Goal: Check status: Check status

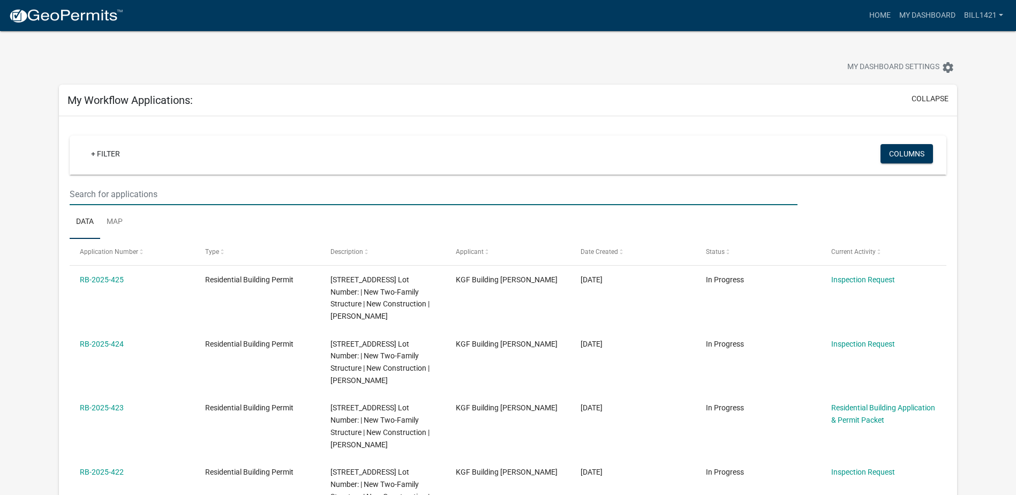
click at [188, 195] on input "text" at bounding box center [434, 194] width 728 height 22
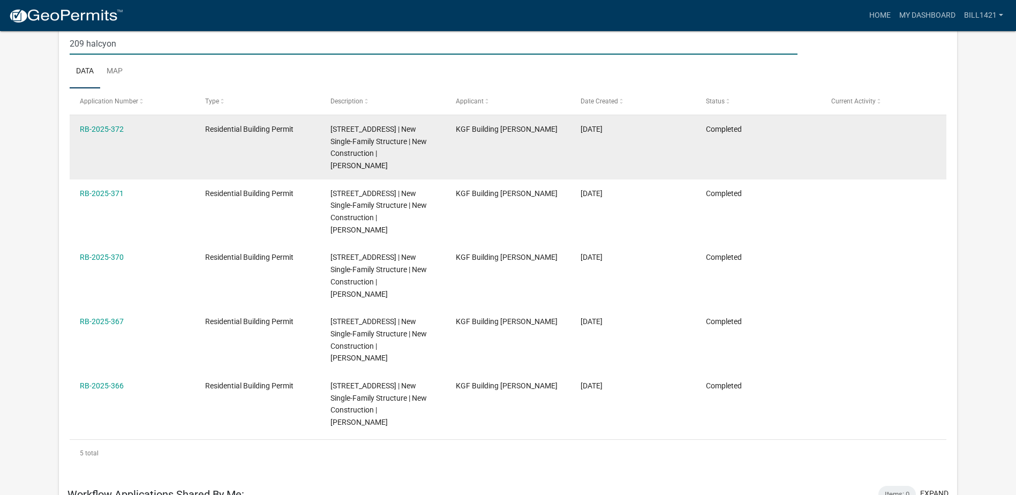
scroll to position [161, 0]
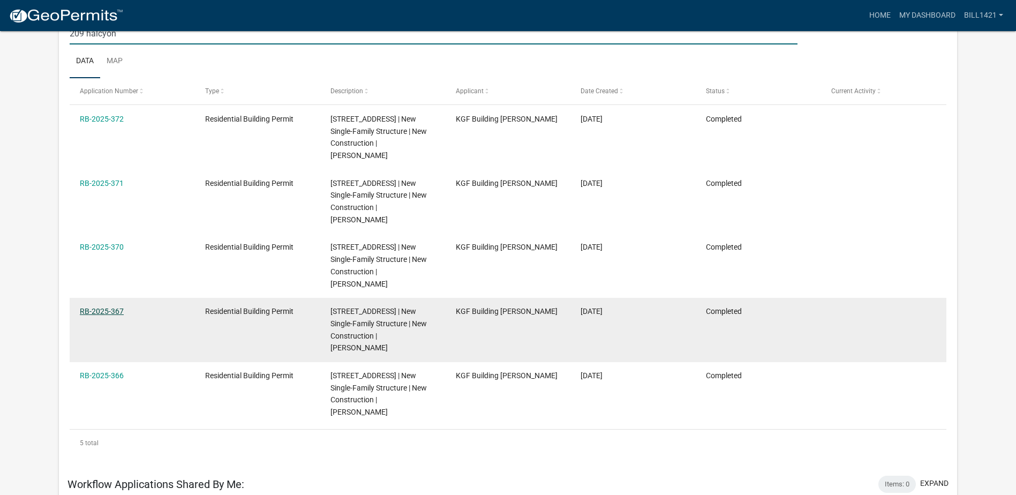
type input "209 halcyon"
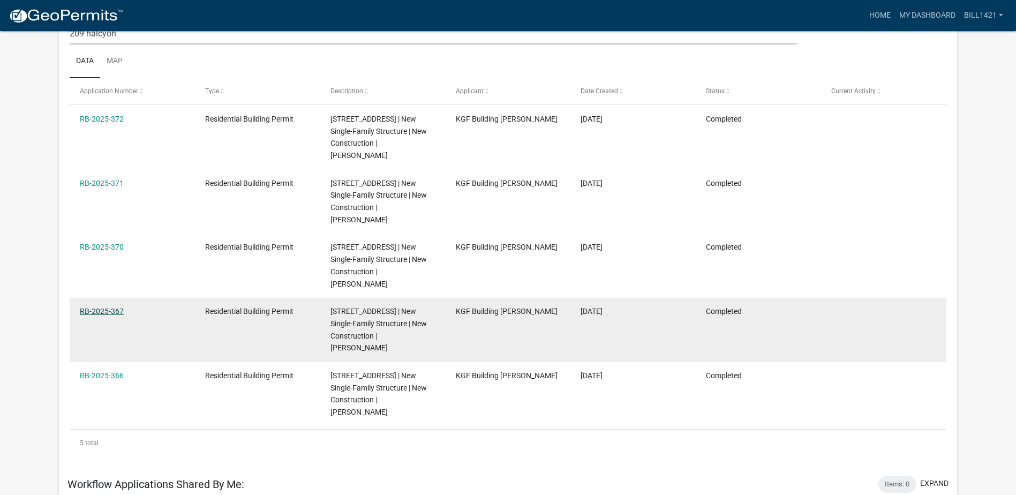
click at [110, 314] on link "RB-2025-367" at bounding box center [102, 311] width 44 height 9
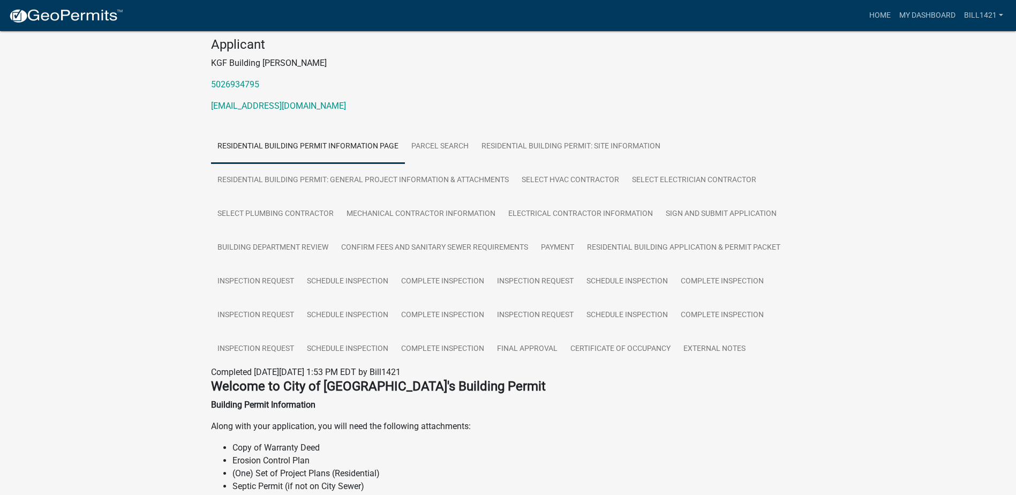
scroll to position [107, 0]
click at [261, 176] on link "Residential Building Permit: General Project Information & Attachments" at bounding box center [363, 180] width 304 height 34
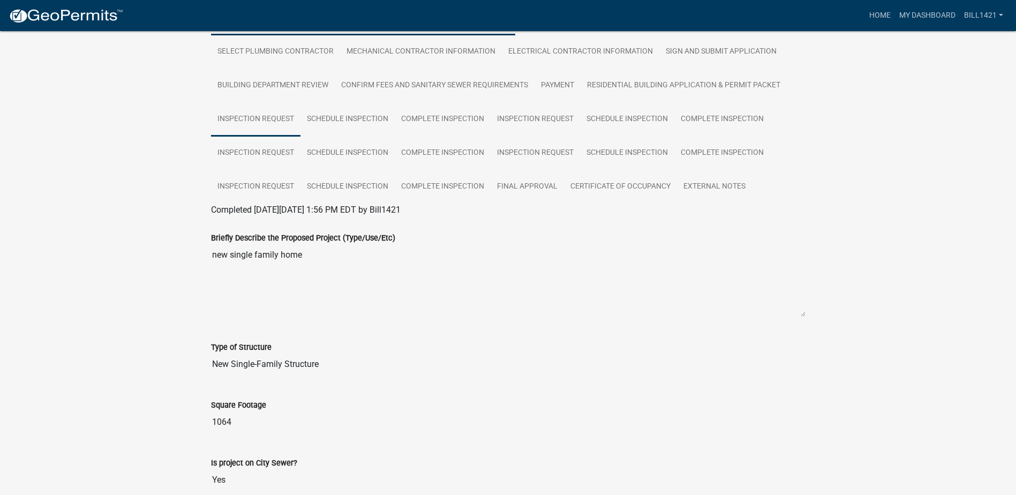
scroll to position [134, 0]
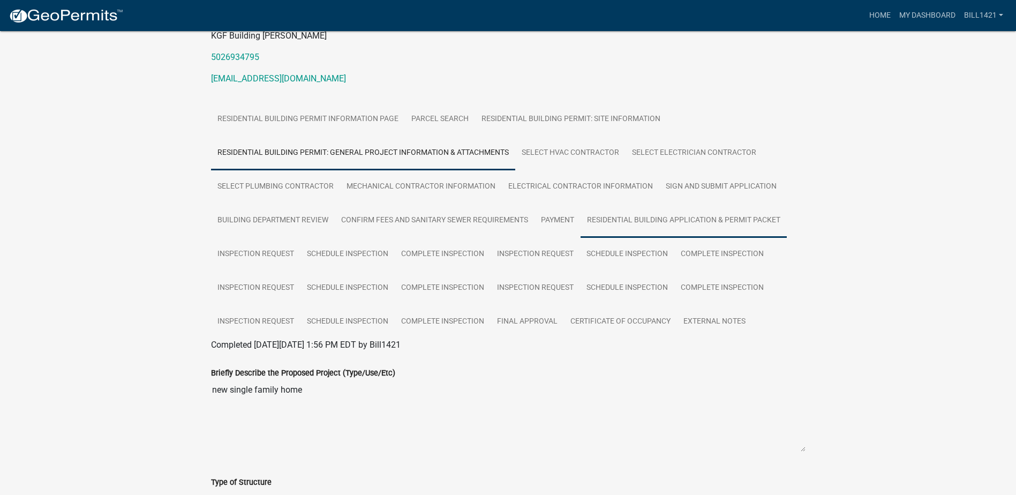
click at [700, 218] on link "Residential Building Application & Permit Packet" at bounding box center [683, 220] width 206 height 34
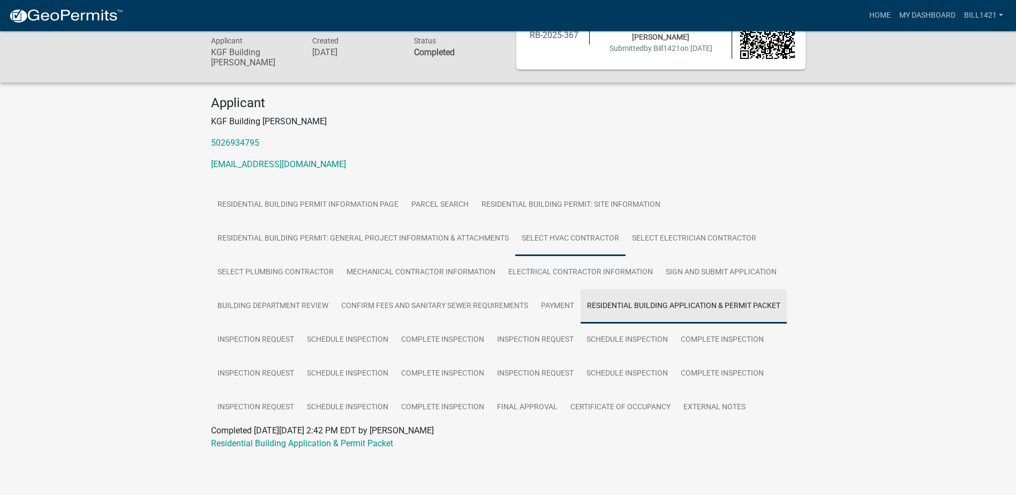
scroll to position [48, 0]
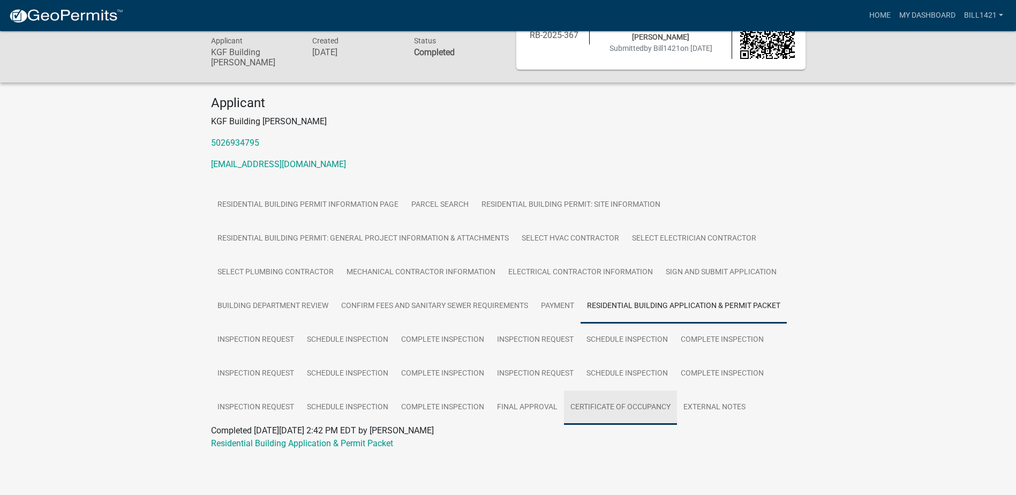
click at [644, 413] on link "Certificate of Occupancy" at bounding box center [620, 407] width 113 height 34
click at [931, 12] on link "My Dashboard" at bounding box center [927, 15] width 65 height 20
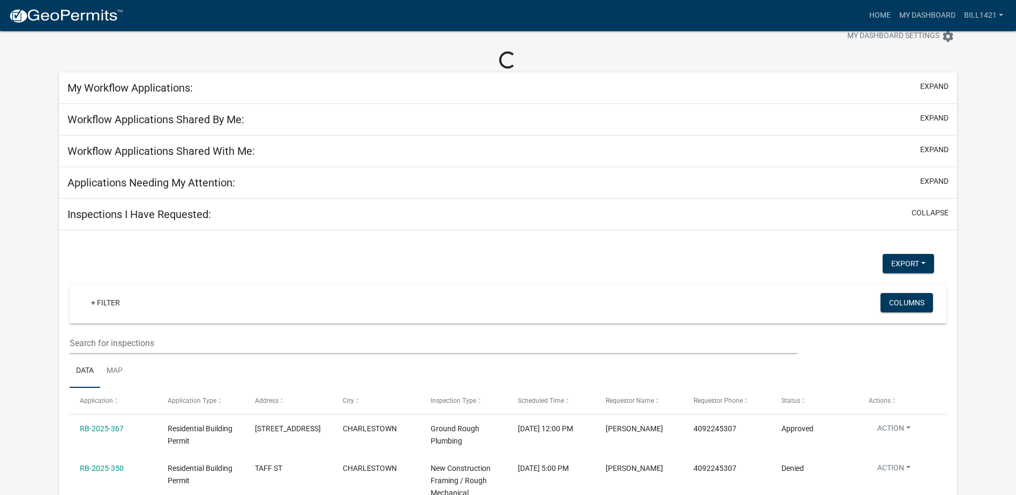
scroll to position [48, 0]
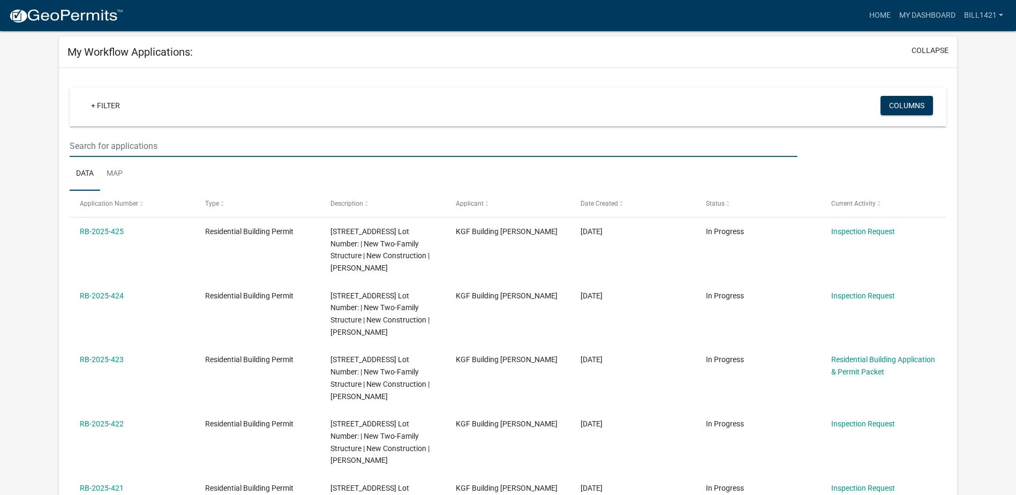
click at [245, 149] on input "text" at bounding box center [434, 146] width 728 height 22
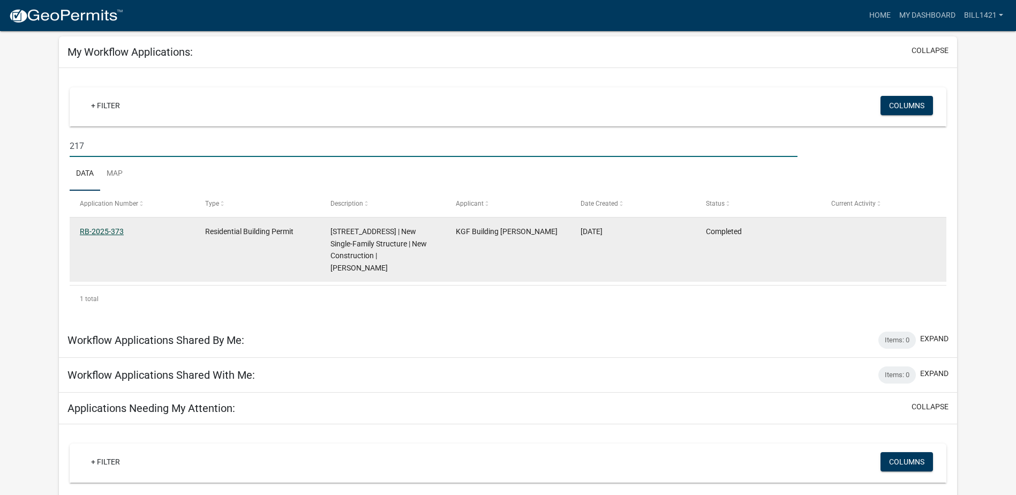
type input "217"
drag, startPoint x: 99, startPoint y: 228, endPoint x: 26, endPoint y: 200, distance: 78.0
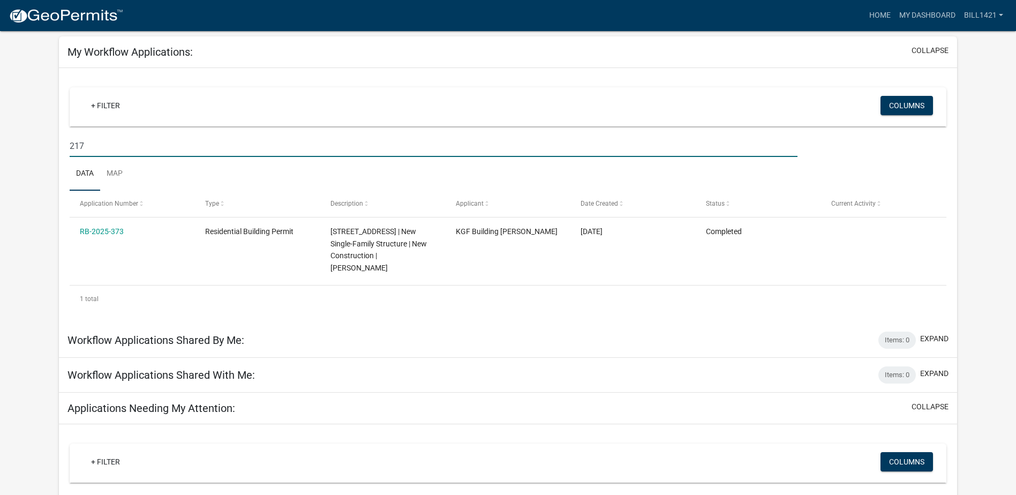
click at [99, 228] on link "RB-2025-373" at bounding box center [102, 231] width 44 height 9
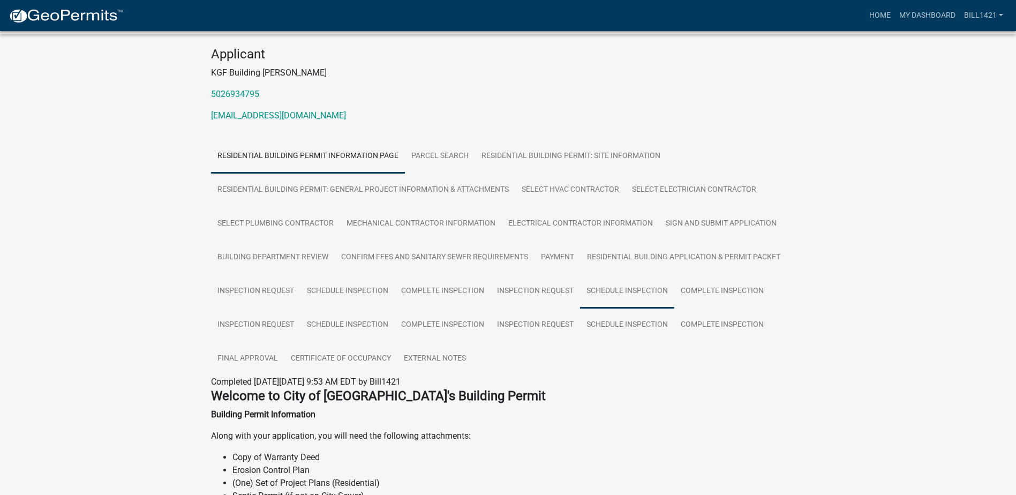
scroll to position [107, 0]
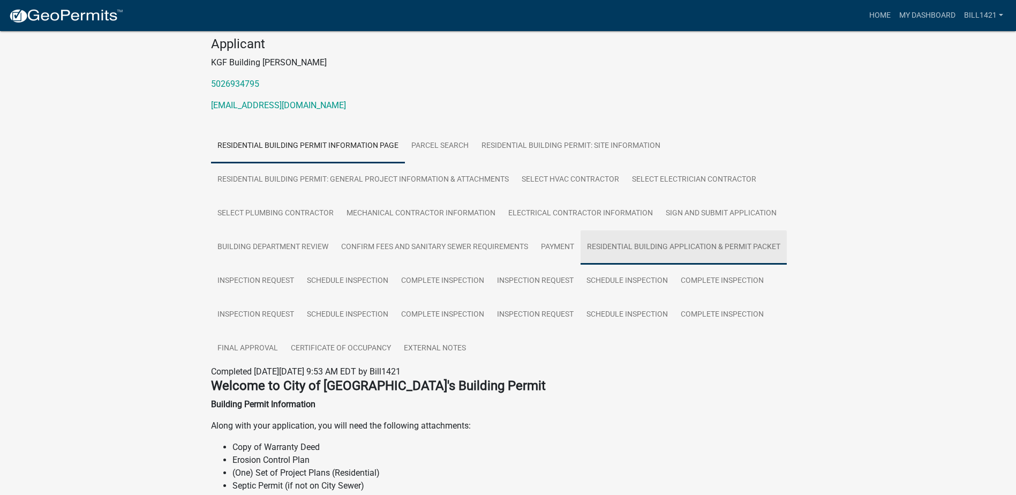
click at [679, 239] on link "Residential Building Application & Permit Packet" at bounding box center [683, 247] width 206 height 34
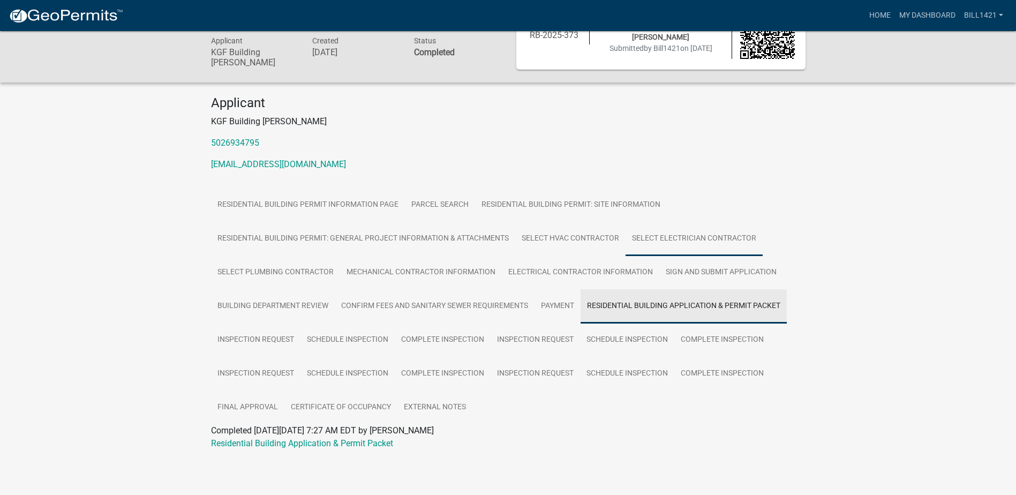
scroll to position [48, 0]
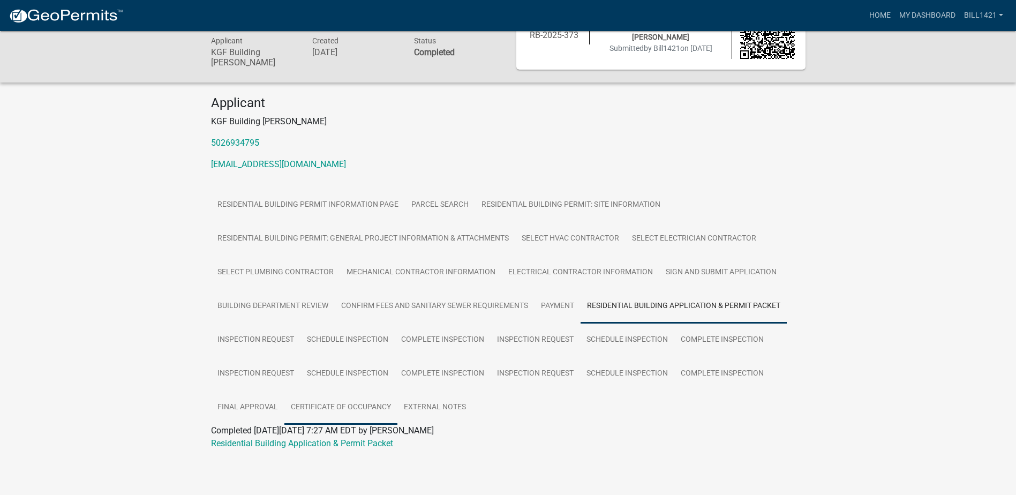
click at [354, 402] on link "Certificate of Occupancy" at bounding box center [340, 407] width 113 height 34
click at [927, 16] on link "My Dashboard" at bounding box center [927, 15] width 65 height 20
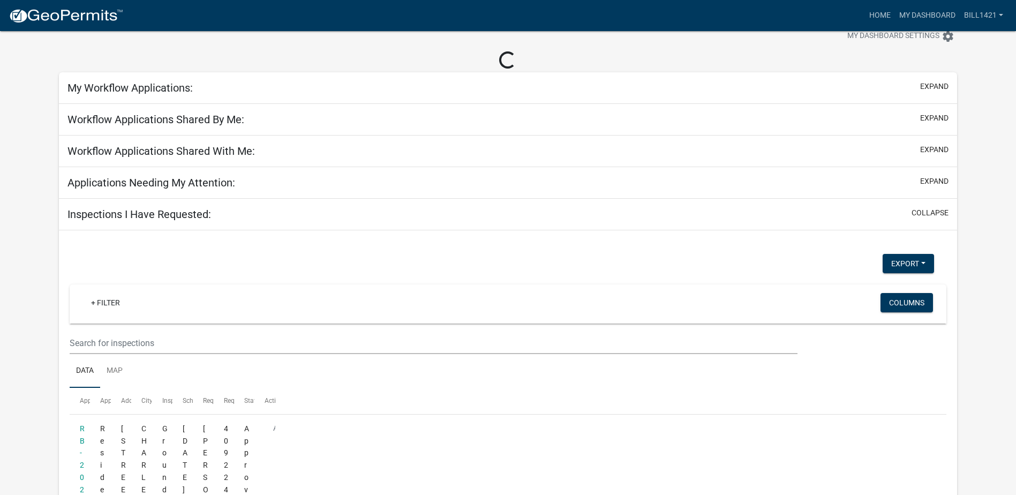
scroll to position [48, 0]
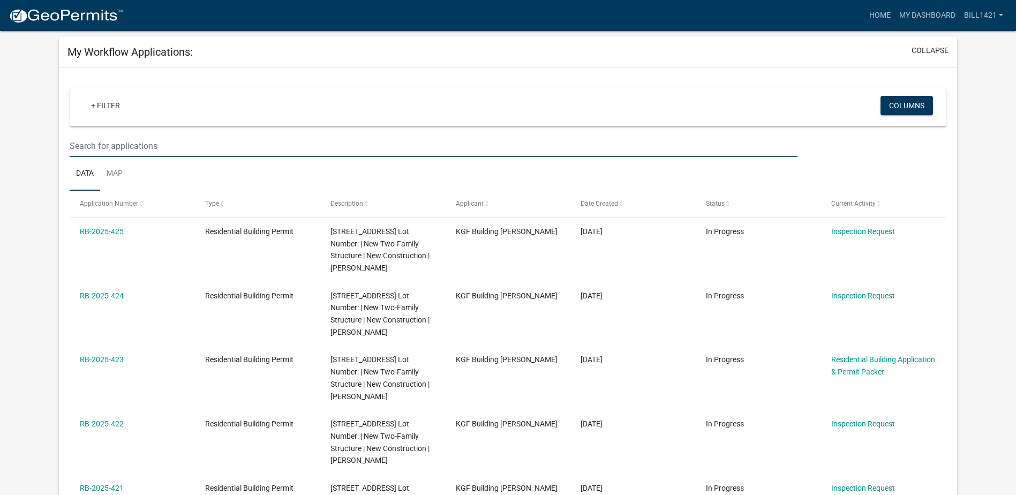
click at [211, 148] on input "text" at bounding box center [434, 146] width 728 height 22
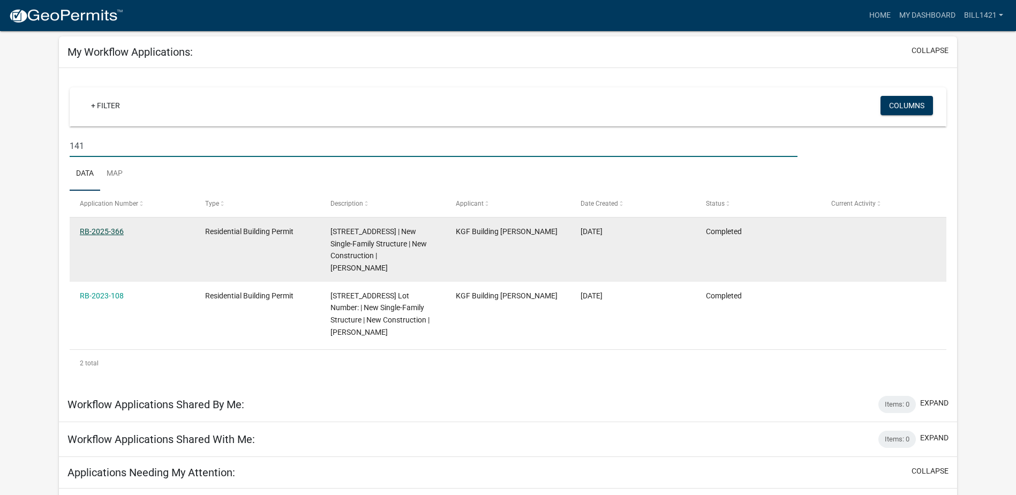
type input "141"
click at [88, 229] on link "RB-2025-366" at bounding box center [102, 231] width 44 height 9
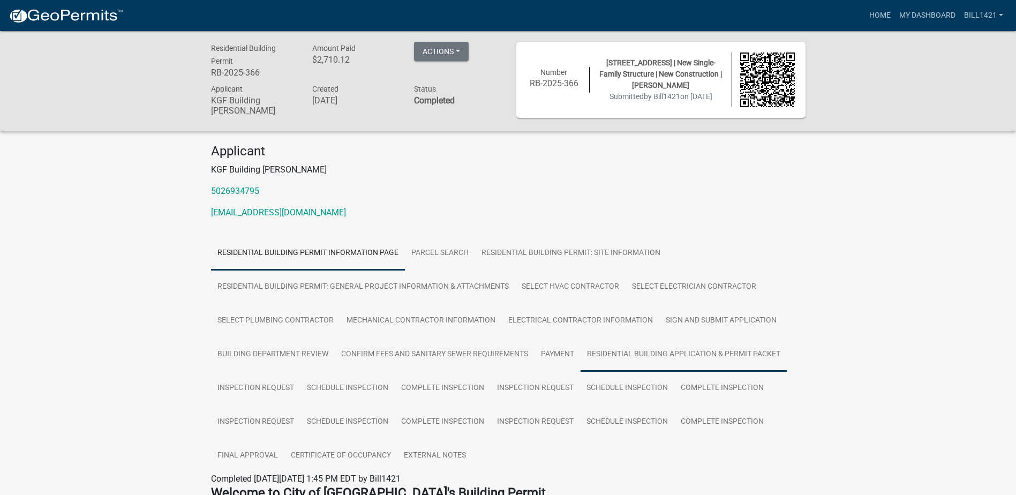
drag, startPoint x: 708, startPoint y: 354, endPoint x: 644, endPoint y: 359, distance: 64.5
click at [708, 354] on link "Residential Building Application & Permit Packet" at bounding box center [683, 354] width 206 height 34
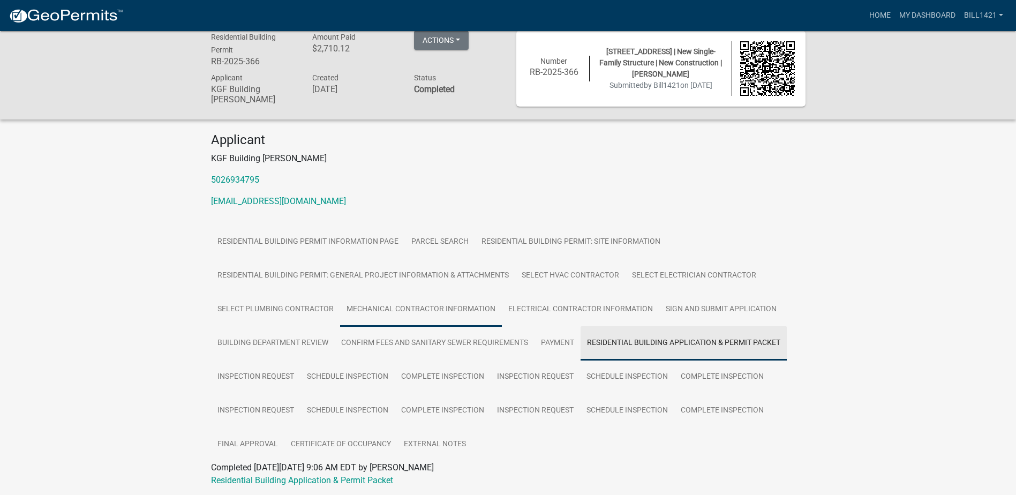
scroll to position [48, 0]
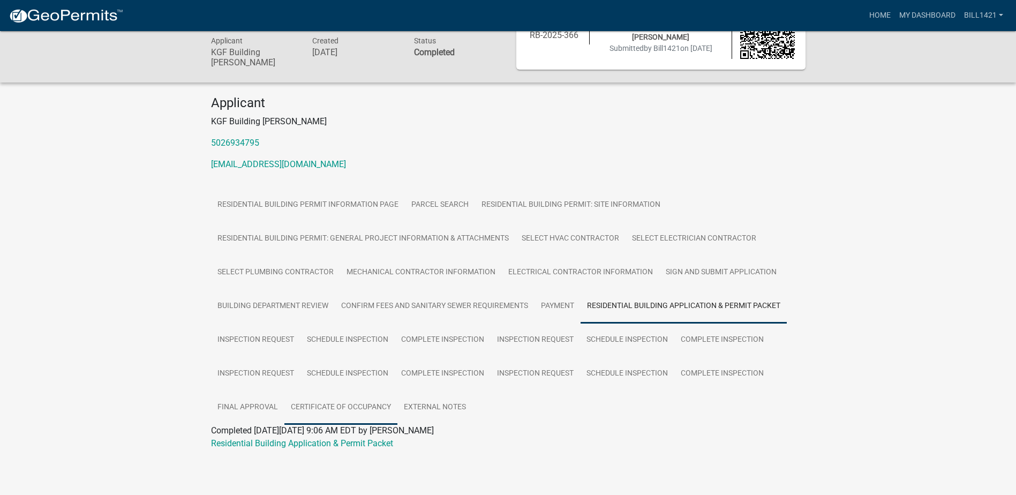
click at [373, 404] on link "Certificate of Occupancy" at bounding box center [340, 407] width 113 height 34
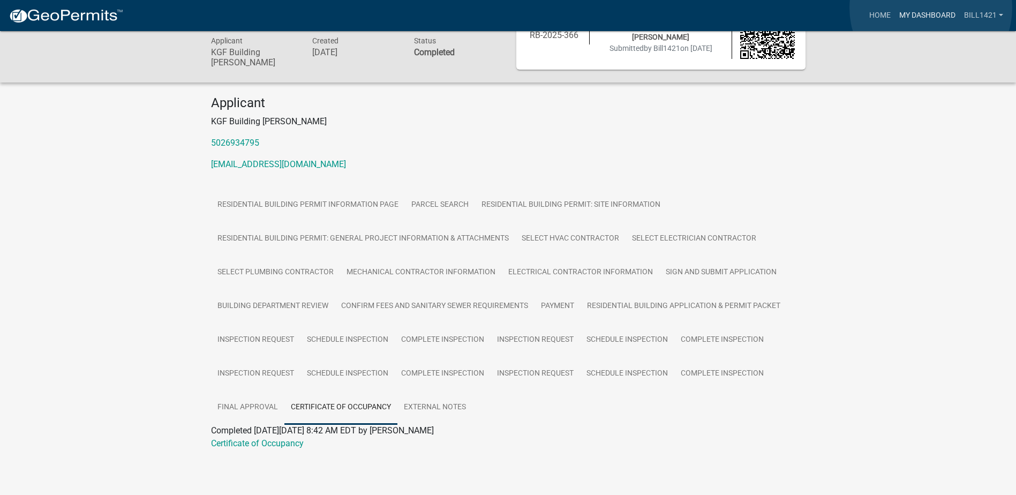
click at [931, 8] on link "My Dashboard" at bounding box center [927, 15] width 65 height 20
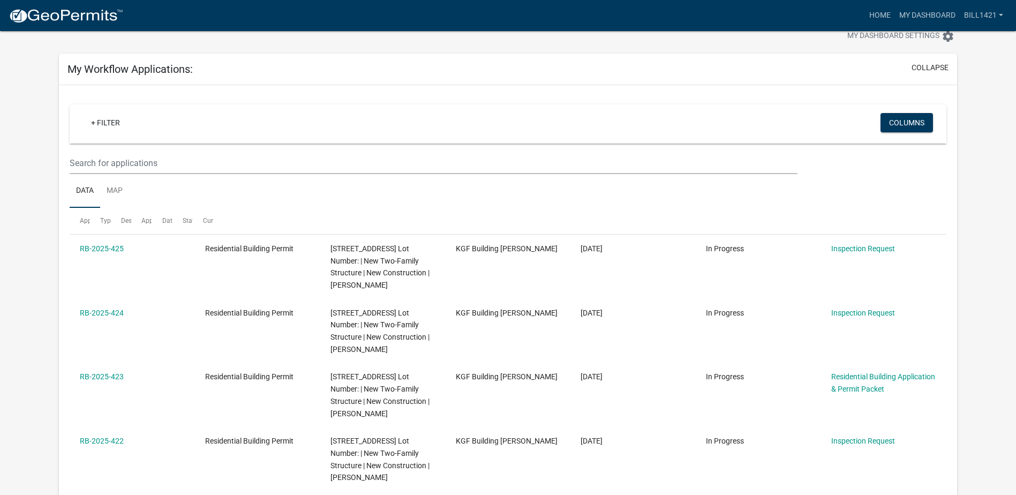
scroll to position [48, 0]
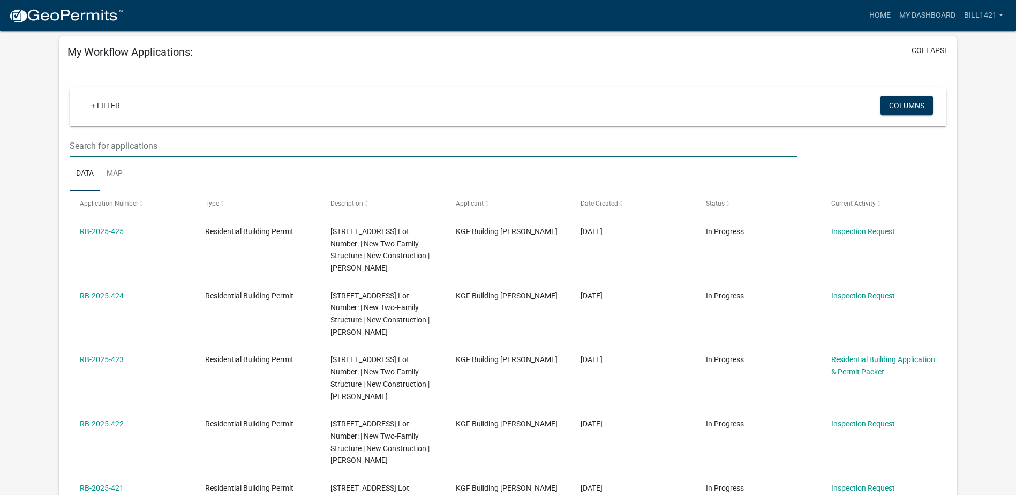
click at [178, 144] on input "text" at bounding box center [434, 146] width 728 height 22
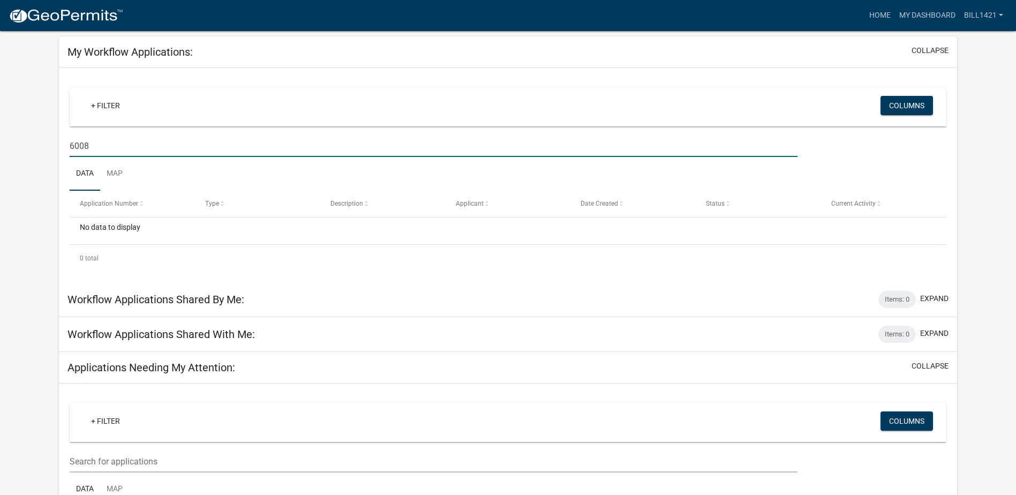
type input "6008"
